Goal: Information Seeking & Learning: Learn about a topic

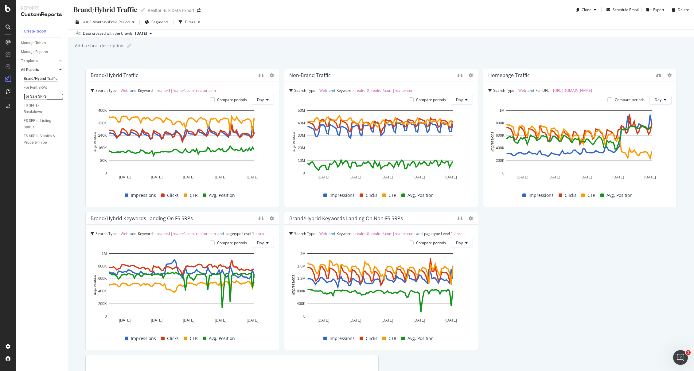
click at [35, 95] on div "For Sale SRPs" at bounding box center [35, 96] width 23 height 6
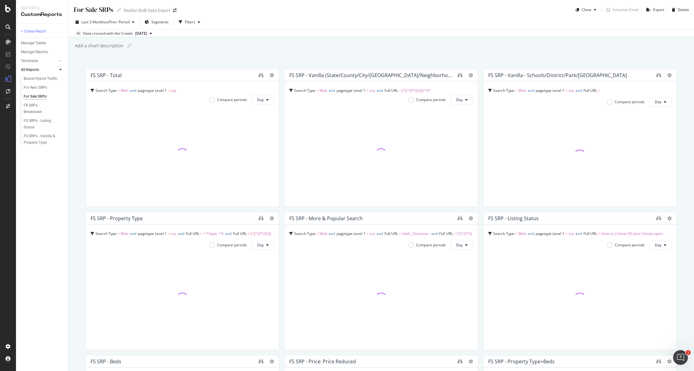
click at [524, 25] on div "Last 3 Months vs Prev. Period Segments Filters" at bounding box center [381, 23] width 626 height 12
click at [522, 37] on div "For Sale SRPs For Sale SRPs Realtor Bulk Data Export Clone Schedule Email Expor…" at bounding box center [381, 185] width 626 height 371
click at [489, 45] on div "Add a short description Add a short description" at bounding box center [384, 44] width 620 height 9
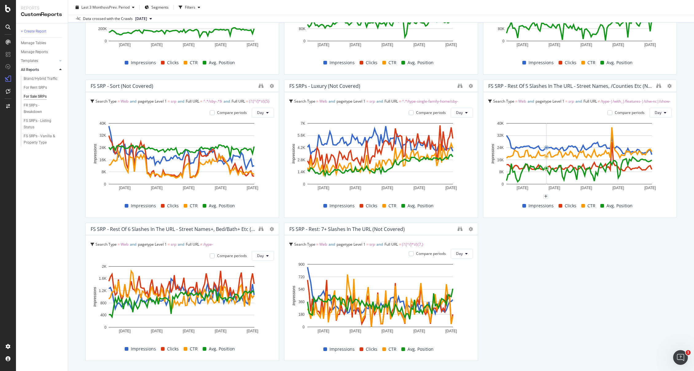
scroll to position [705, 0]
click at [37, 89] on div "For Rent SRPs" at bounding box center [35, 87] width 23 height 6
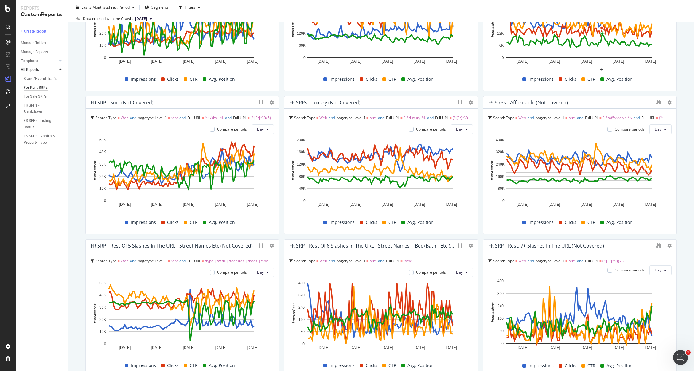
scroll to position [402, 0]
click at [676, 224] on div "For Rent SRPs For Rent SRPs Realtor Bulk Data Export Clone Schedule Email Expor…" at bounding box center [381, 185] width 626 height 371
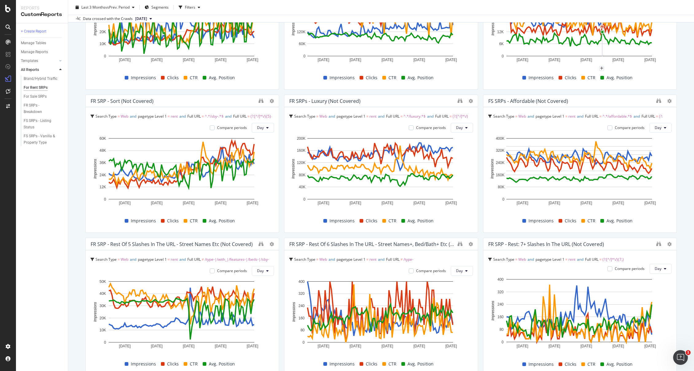
click at [678, 227] on div "For Rent SRPs For Rent SRPs Realtor Bulk Data Export Clone Schedule Email Expor…" at bounding box center [381, 185] width 626 height 371
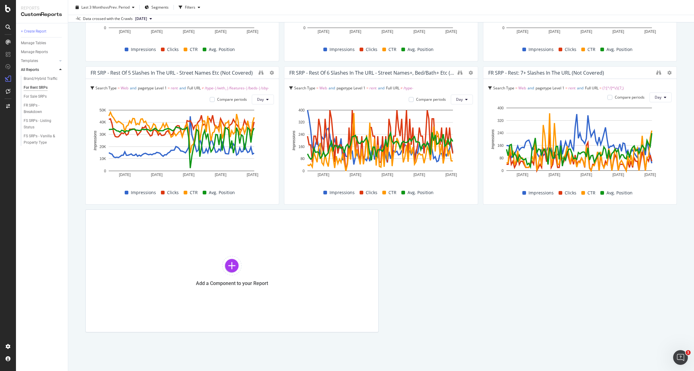
scroll to position [352, 0]
